Goal: Transaction & Acquisition: Obtain resource

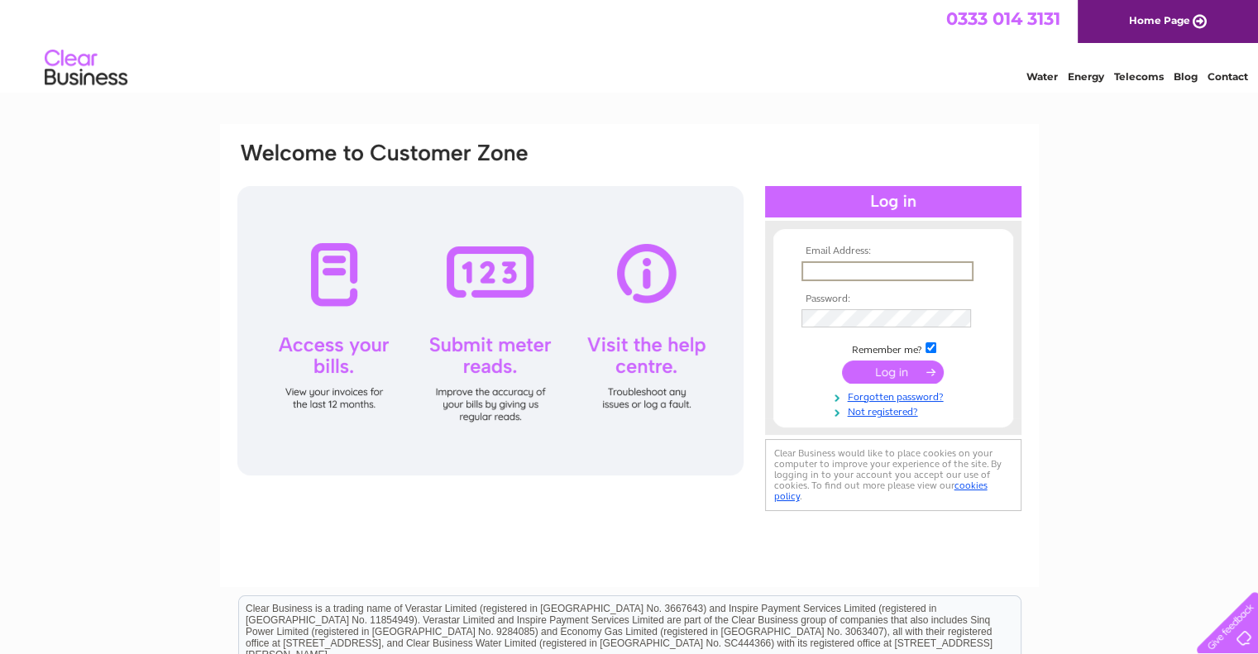
click at [815, 273] on input "text" at bounding box center [888, 271] width 172 height 20
type input "mail@scottishowlcentre.com"
click at [842, 360] on input "submit" at bounding box center [893, 371] width 102 height 23
click at [885, 368] on input "submit" at bounding box center [893, 370] width 102 height 23
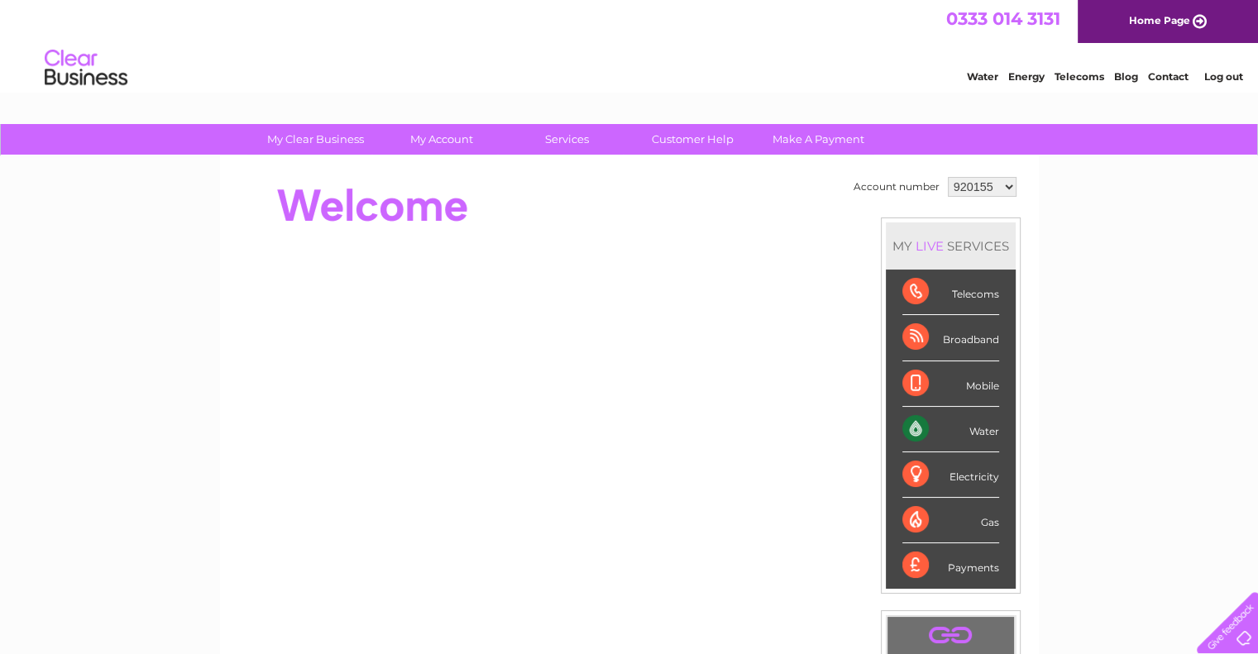
click at [1009, 188] on select "920155 1054470" at bounding box center [982, 187] width 69 height 20
select select "1054470"
click at [948, 177] on select "920155 1054470" at bounding box center [982, 187] width 69 height 20
click at [453, 137] on link "My Account" at bounding box center [441, 139] width 137 height 31
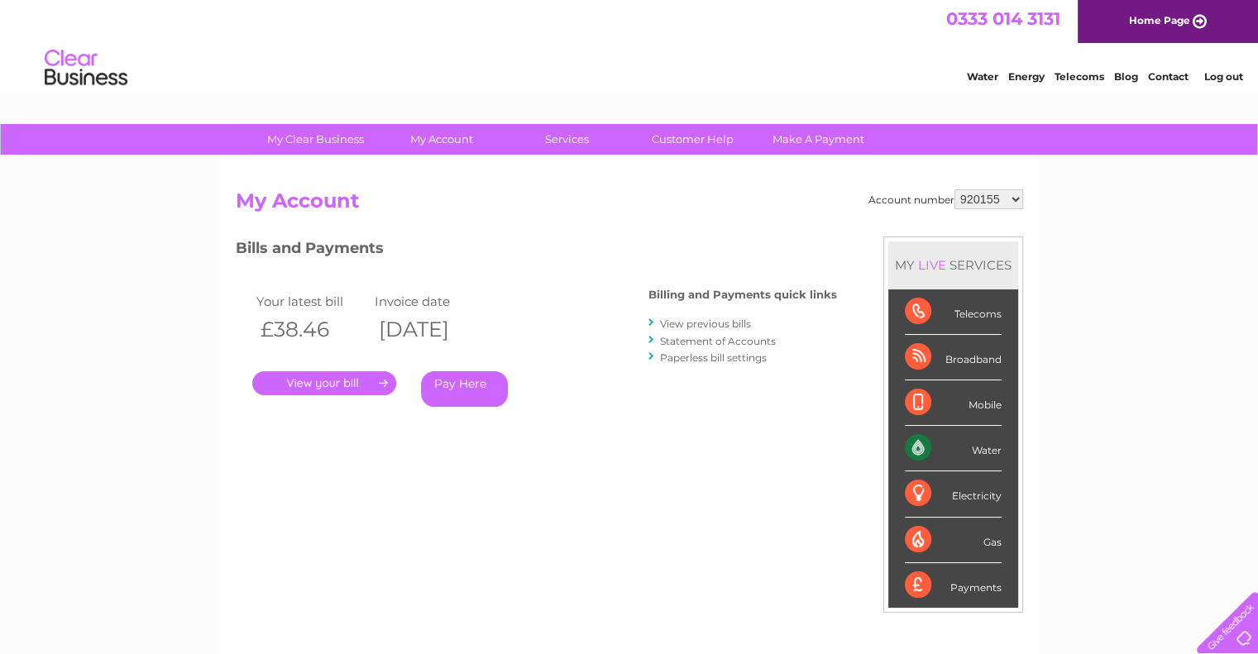
click at [1011, 201] on select "920155 1054470" at bounding box center [989, 199] width 69 height 20
select select "1054470"
click at [955, 189] on select "920155 1054470" at bounding box center [989, 199] width 69 height 20
click at [338, 380] on link "." at bounding box center [324, 383] width 144 height 24
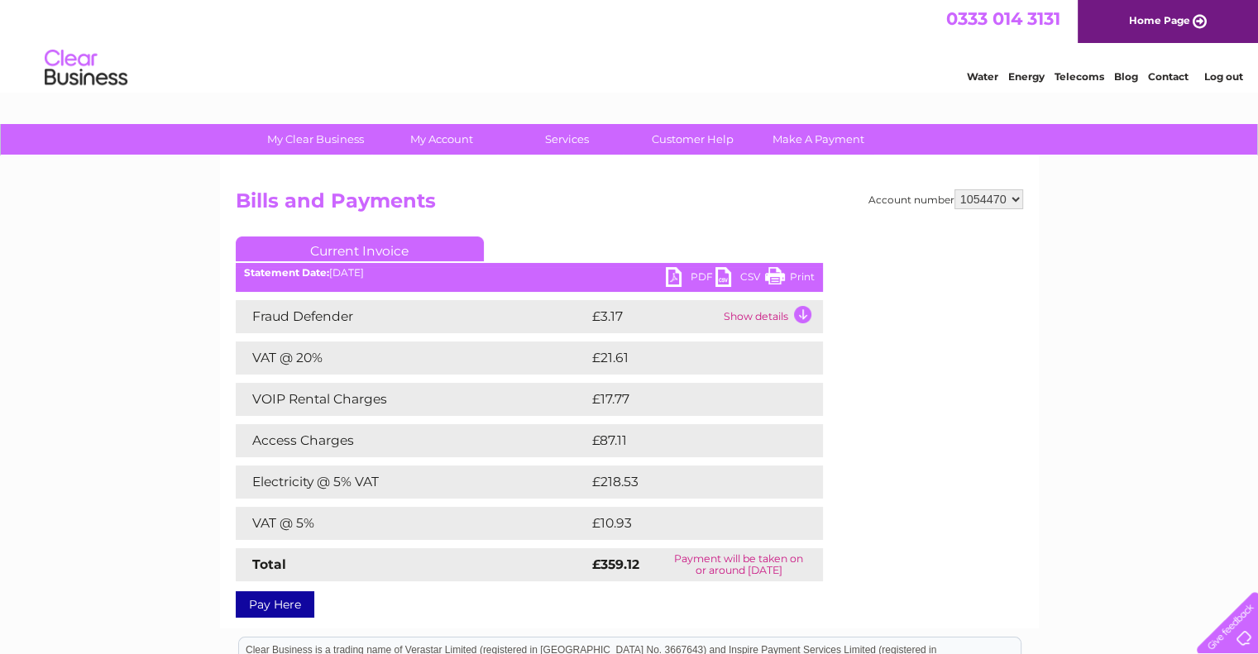
click at [678, 276] on link "PDF" at bounding box center [691, 279] width 50 height 24
